Goal: Navigation & Orientation: Find specific page/section

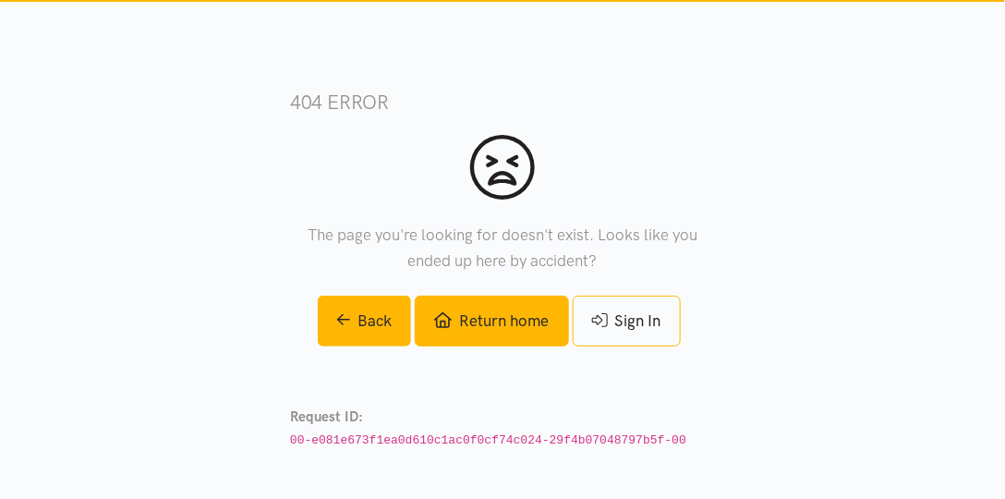
click at [529, 337] on link "Return home" at bounding box center [491, 321] width 153 height 51
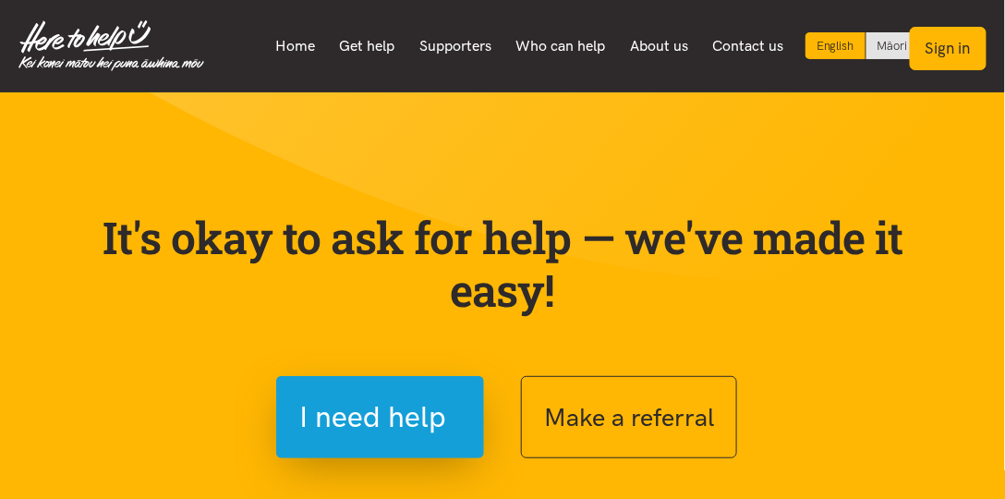
click at [951, 39] on button "Sign in" at bounding box center [948, 48] width 77 height 43
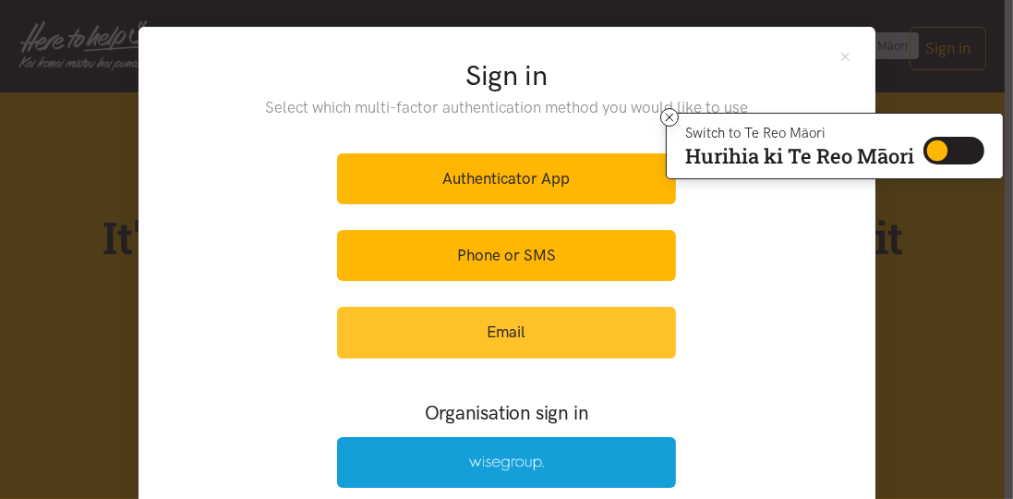
click at [600, 321] on link "Email" at bounding box center [506, 332] width 339 height 51
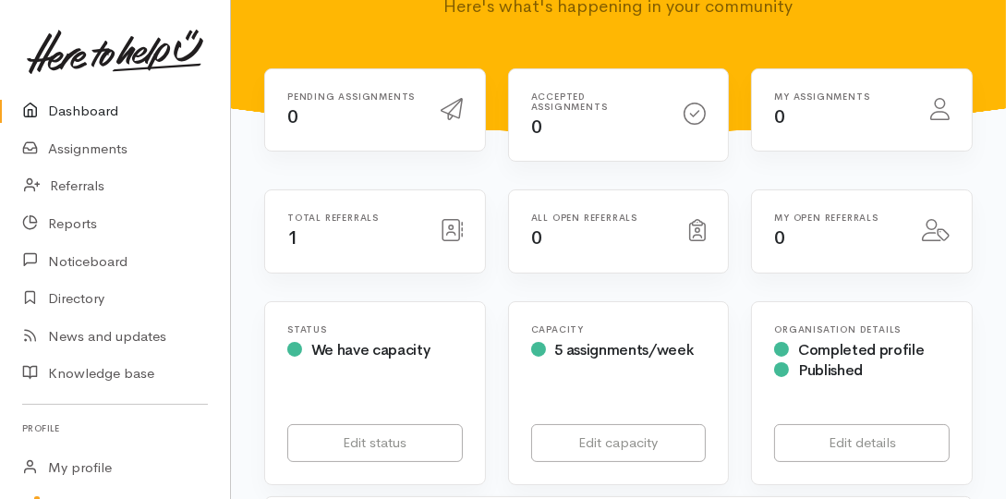
scroll to position [105, 0]
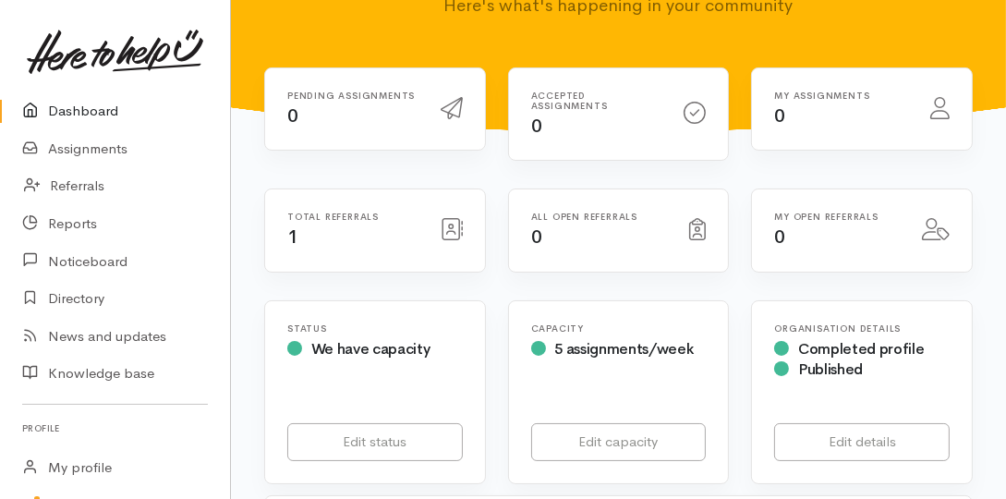
drag, startPoint x: 591, startPoint y: 236, endPoint x: 300, endPoint y: 237, distance: 291.0
click at [589, 237] on div "All open referrals 0" at bounding box center [599, 231] width 159 height 38
click at [311, 239] on div "Total referrals 1" at bounding box center [375, 230] width 220 height 82
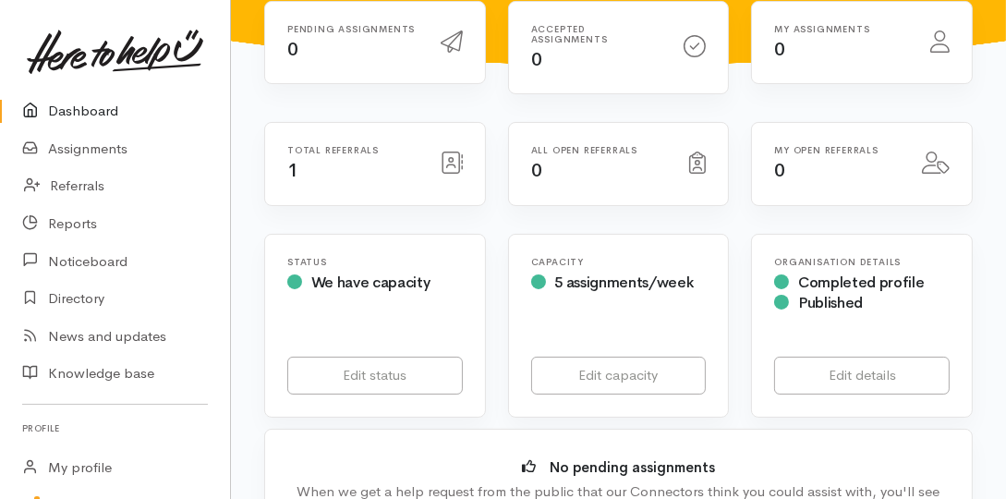
scroll to position [263, 0]
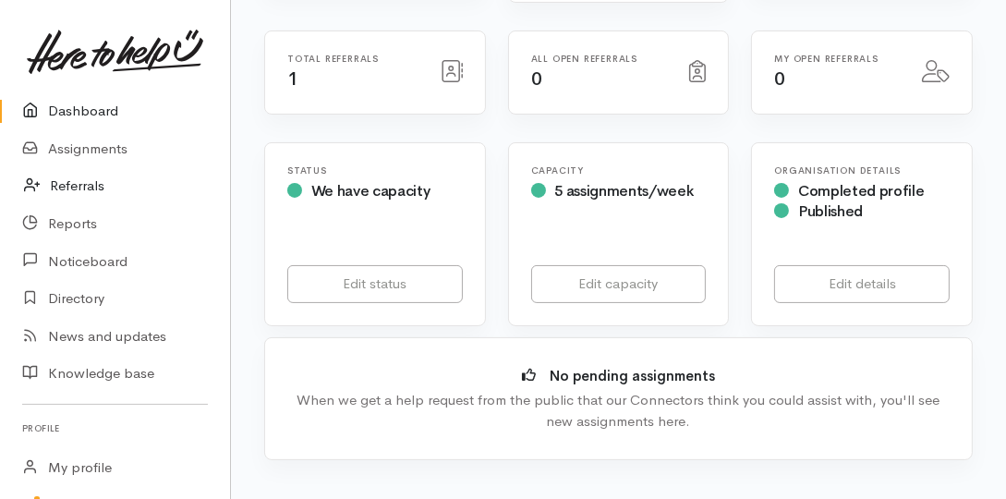
click at [96, 185] on link "Referrals" at bounding box center [115, 186] width 230 height 38
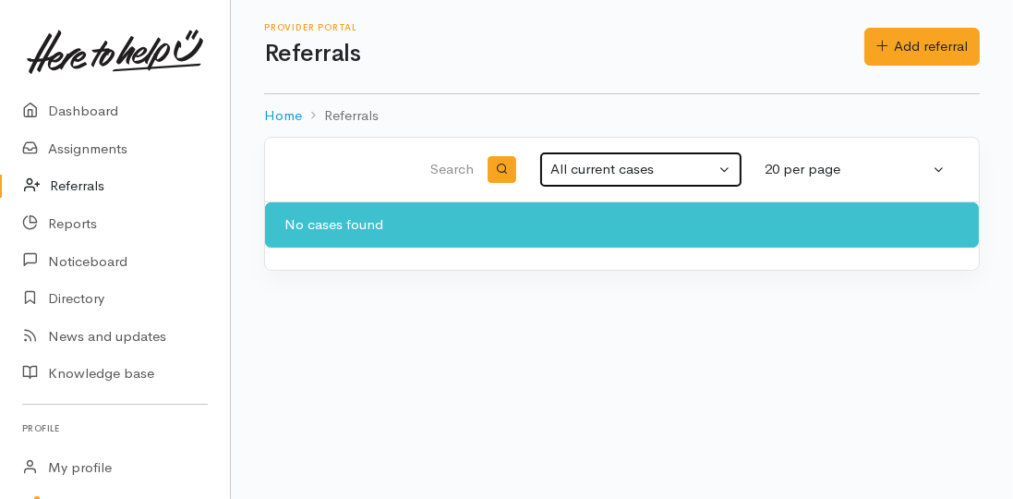
drag, startPoint x: 633, startPoint y: 158, endPoint x: 618, endPoint y: 173, distance: 20.9
click at [620, 171] on div "All current cases" at bounding box center [633, 169] width 164 height 21
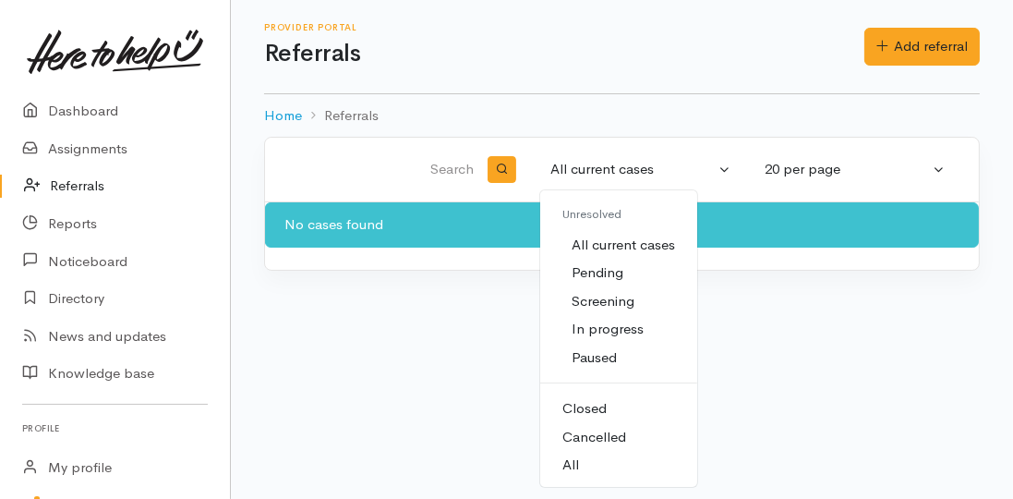
click at [629, 249] on span "All current cases" at bounding box center [623, 245] width 103 height 21
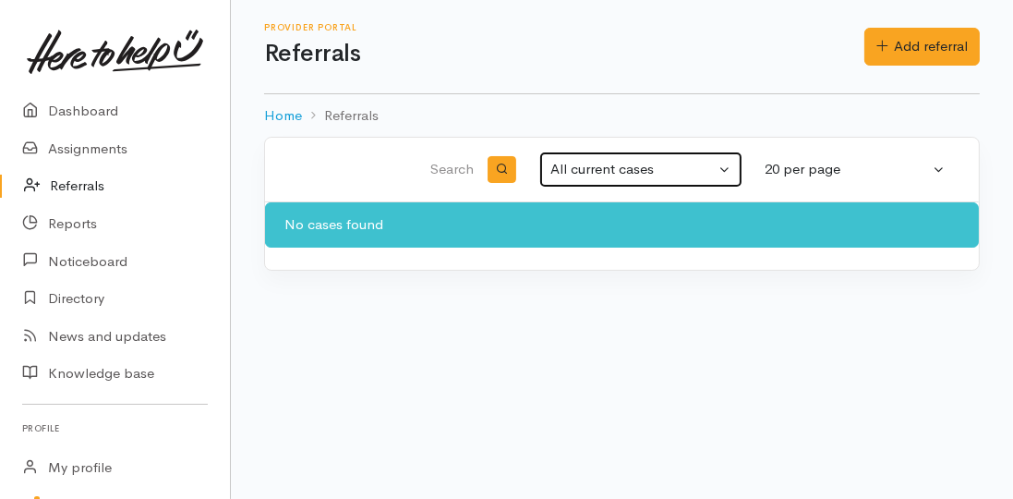
click at [624, 172] on div "All current cases" at bounding box center [633, 169] width 164 height 21
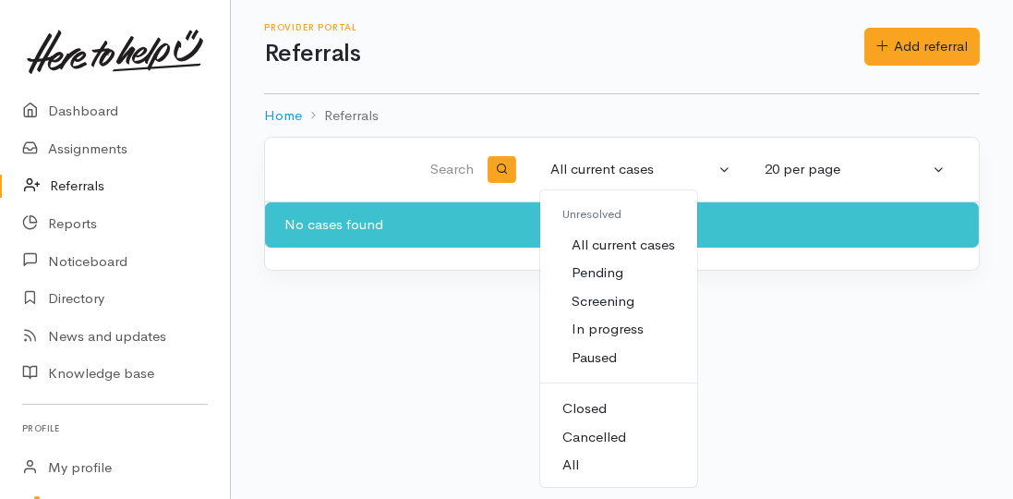
click at [572, 467] on span "All" at bounding box center [571, 465] width 17 height 21
select select "All"
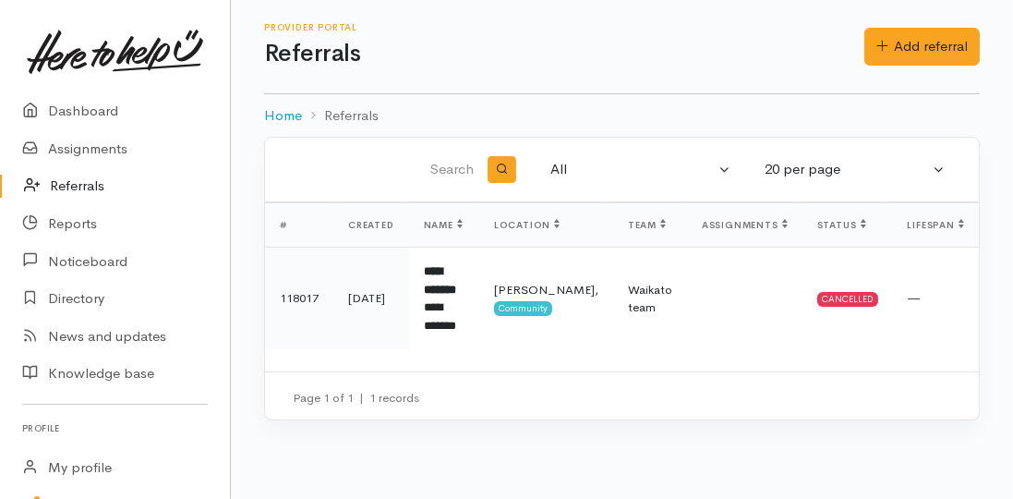
click at [101, 190] on link "Referrals" at bounding box center [115, 186] width 230 height 38
click at [559, 176] on div "All" at bounding box center [633, 169] width 164 height 21
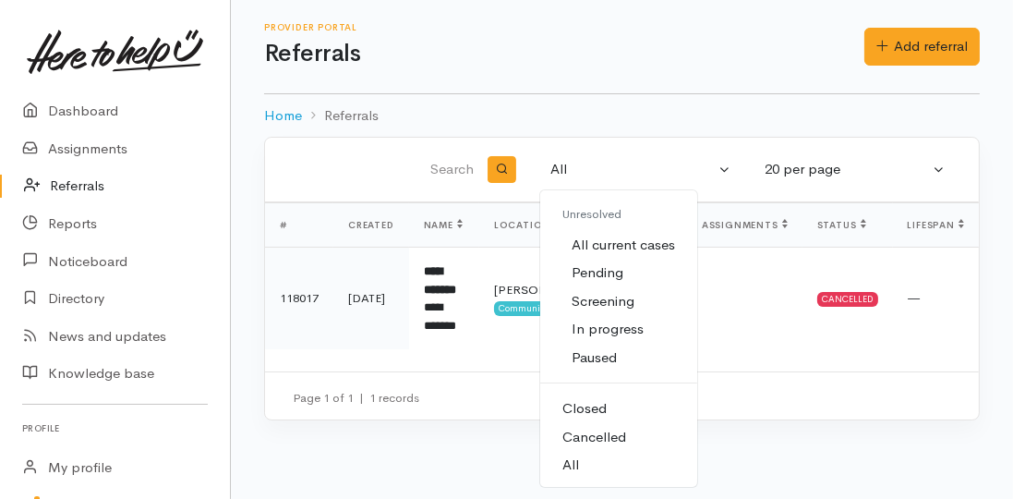
click at [600, 243] on span "All current cases" at bounding box center [623, 245] width 103 height 21
select select "Unresolved"
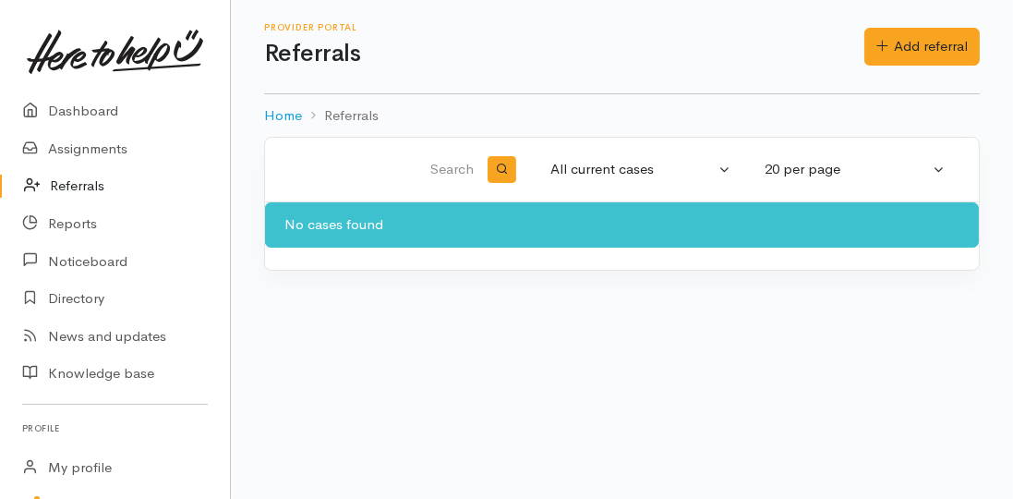
click at [106, 176] on link "Referrals" at bounding box center [115, 186] width 230 height 38
click at [106, 188] on link "Referrals" at bounding box center [115, 186] width 230 height 38
click at [96, 154] on link "Assignments" at bounding box center [115, 149] width 230 height 38
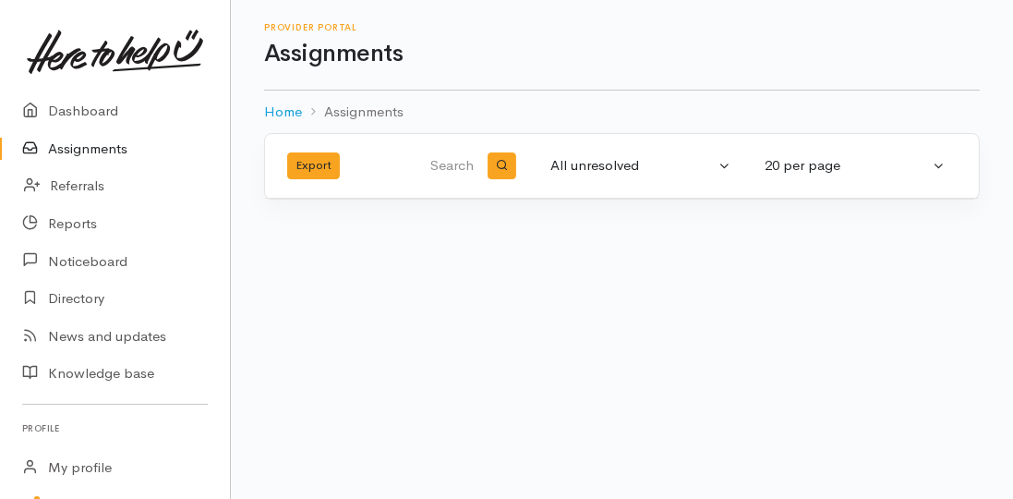
click at [102, 146] on link "Assignments" at bounding box center [115, 149] width 230 height 38
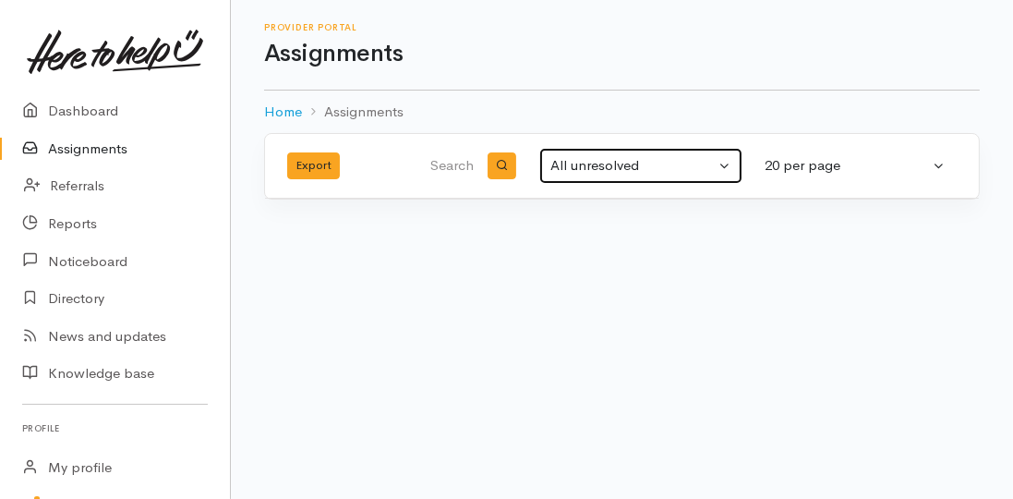
click at [587, 174] on div "All unresolved" at bounding box center [633, 165] width 164 height 21
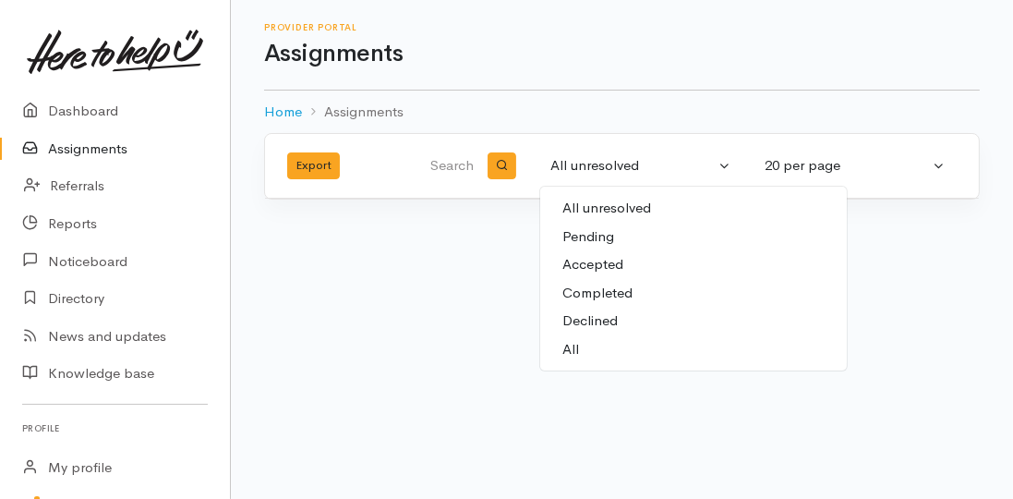
click at [633, 218] on link "All unresolved Pending, in progress or on hold" at bounding box center [693, 208] width 307 height 29
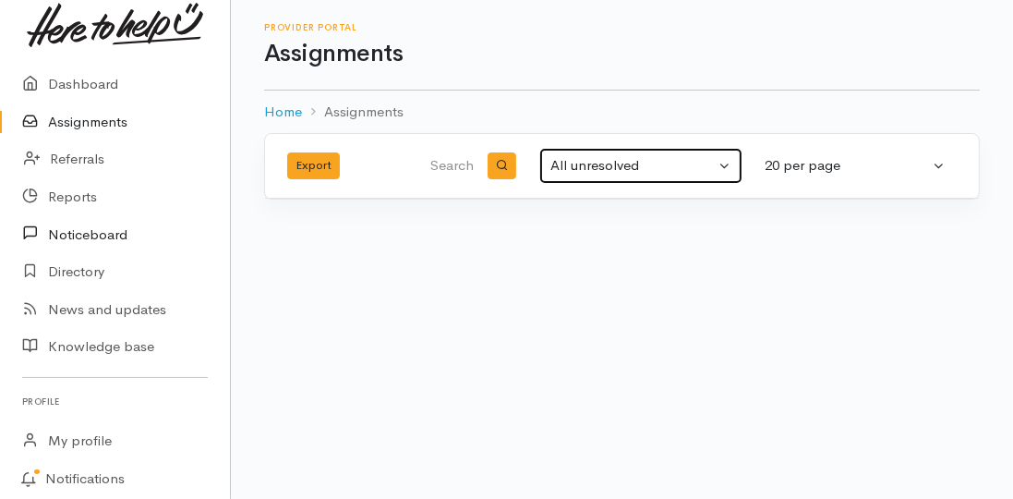
scroll to position [53, 0]
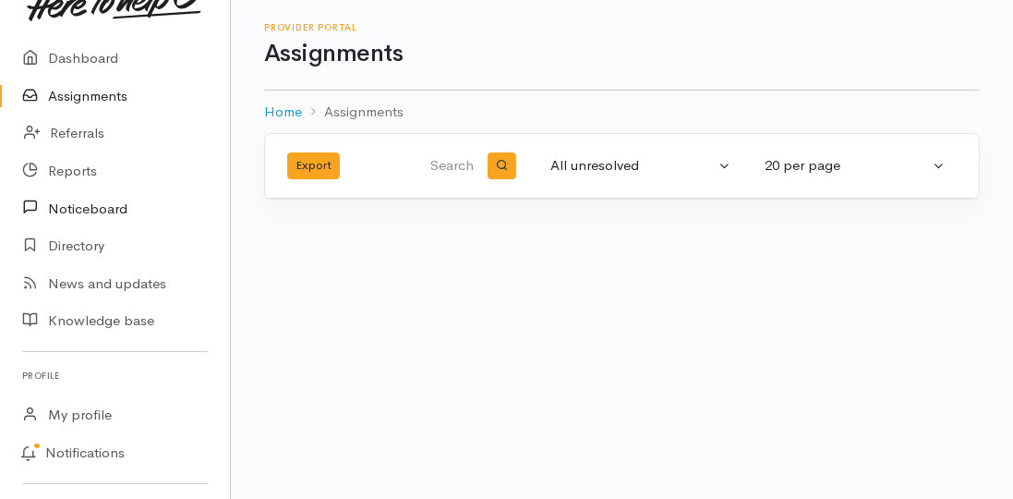
click at [141, 214] on link "Noticeboard" at bounding box center [115, 208] width 230 height 38
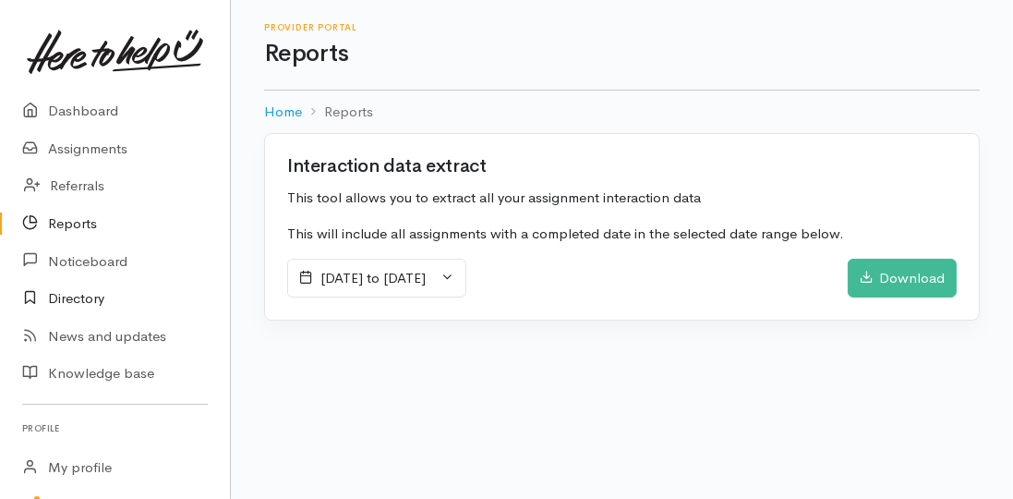
click at [97, 292] on link "Directory" at bounding box center [115, 299] width 230 height 38
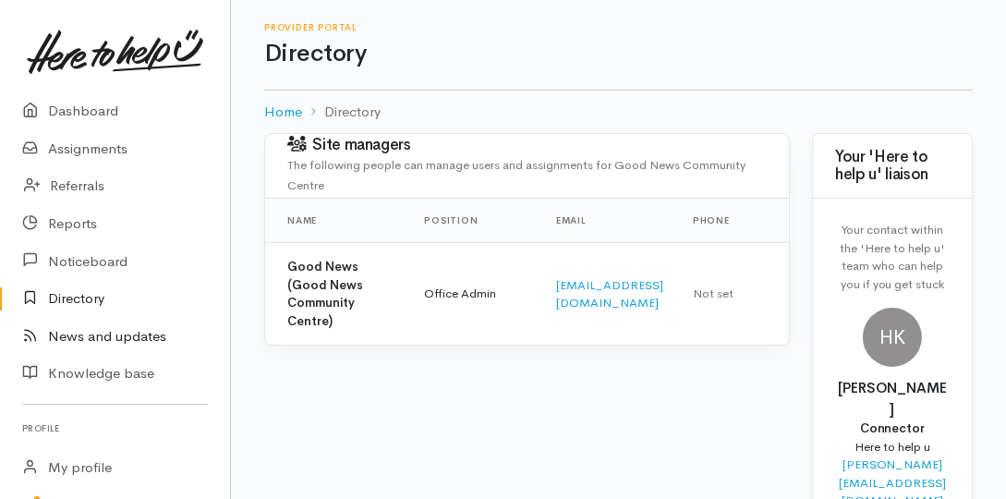
click at [79, 342] on link "News and updates" at bounding box center [115, 337] width 230 height 38
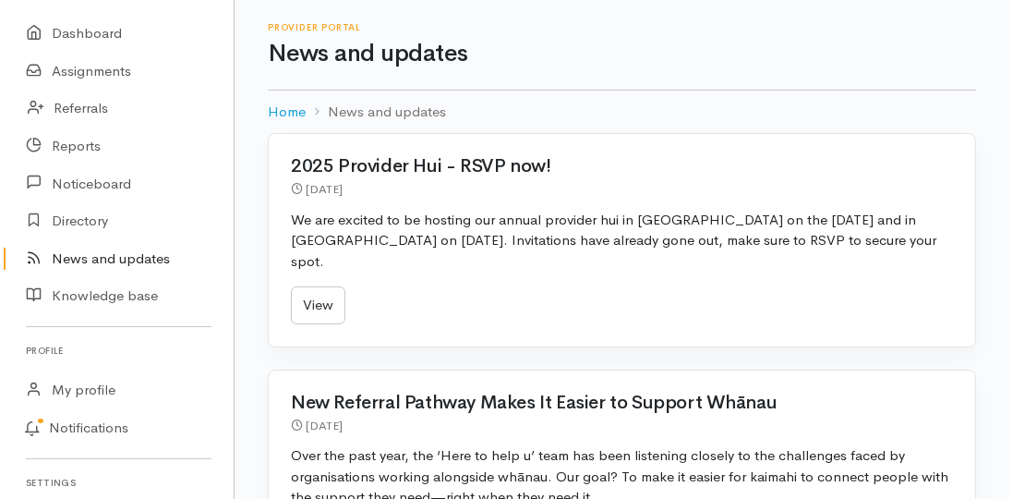
scroll to position [105, 0]
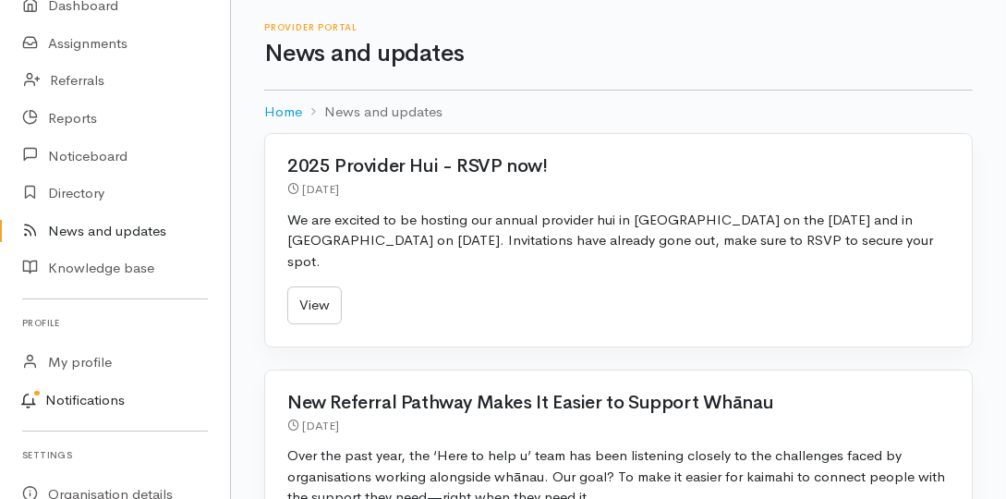
click at [83, 403] on link "Notifications" at bounding box center [112, 401] width 236 height 39
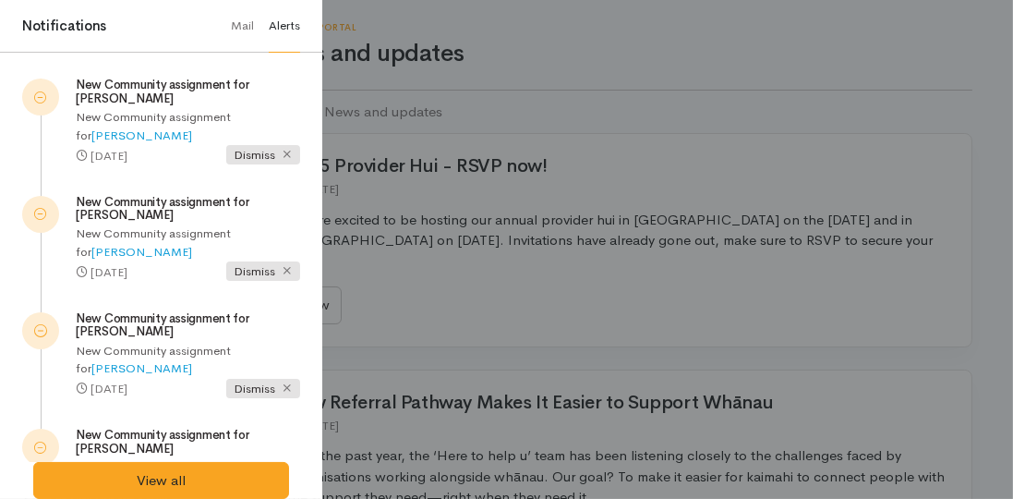
scroll to position [53, 0]
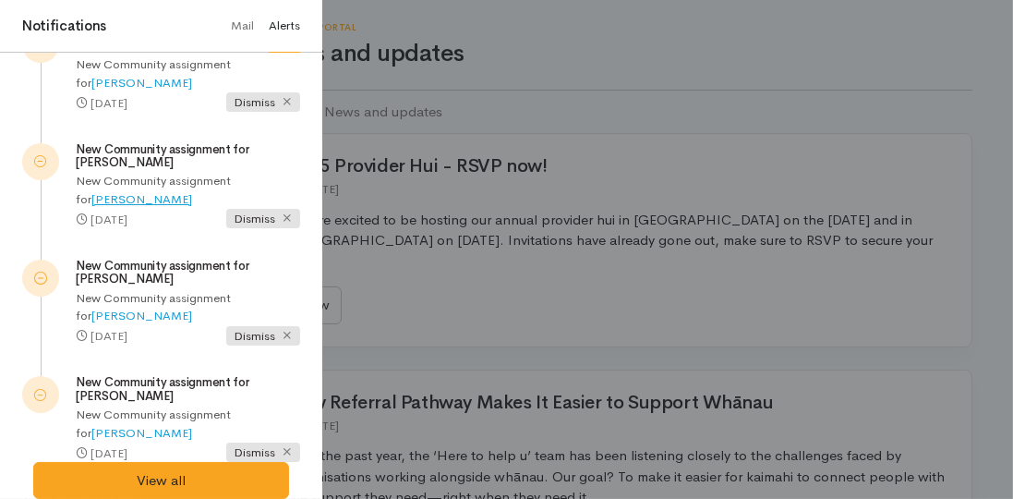
click at [91, 198] on link "[PERSON_NAME]" at bounding box center [141, 199] width 101 height 16
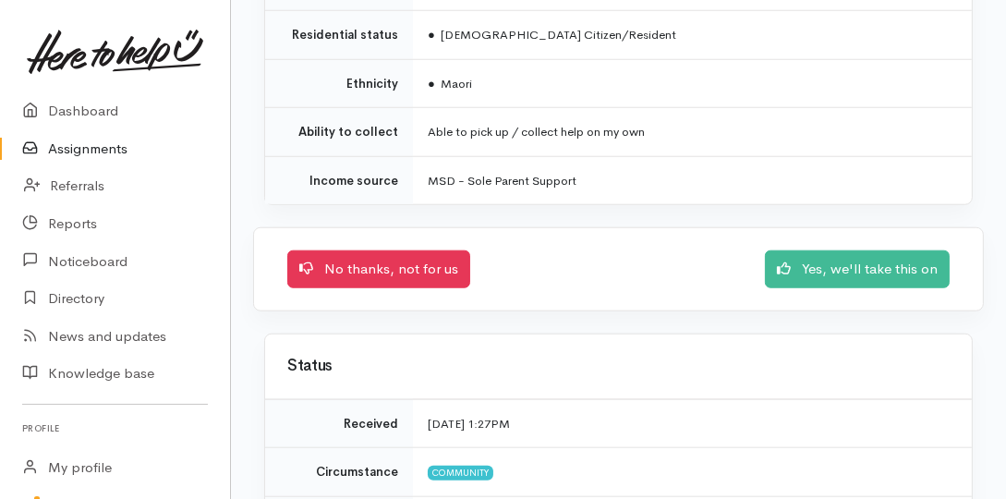
scroll to position [1622, 0]
